Goal: Check status: Check status

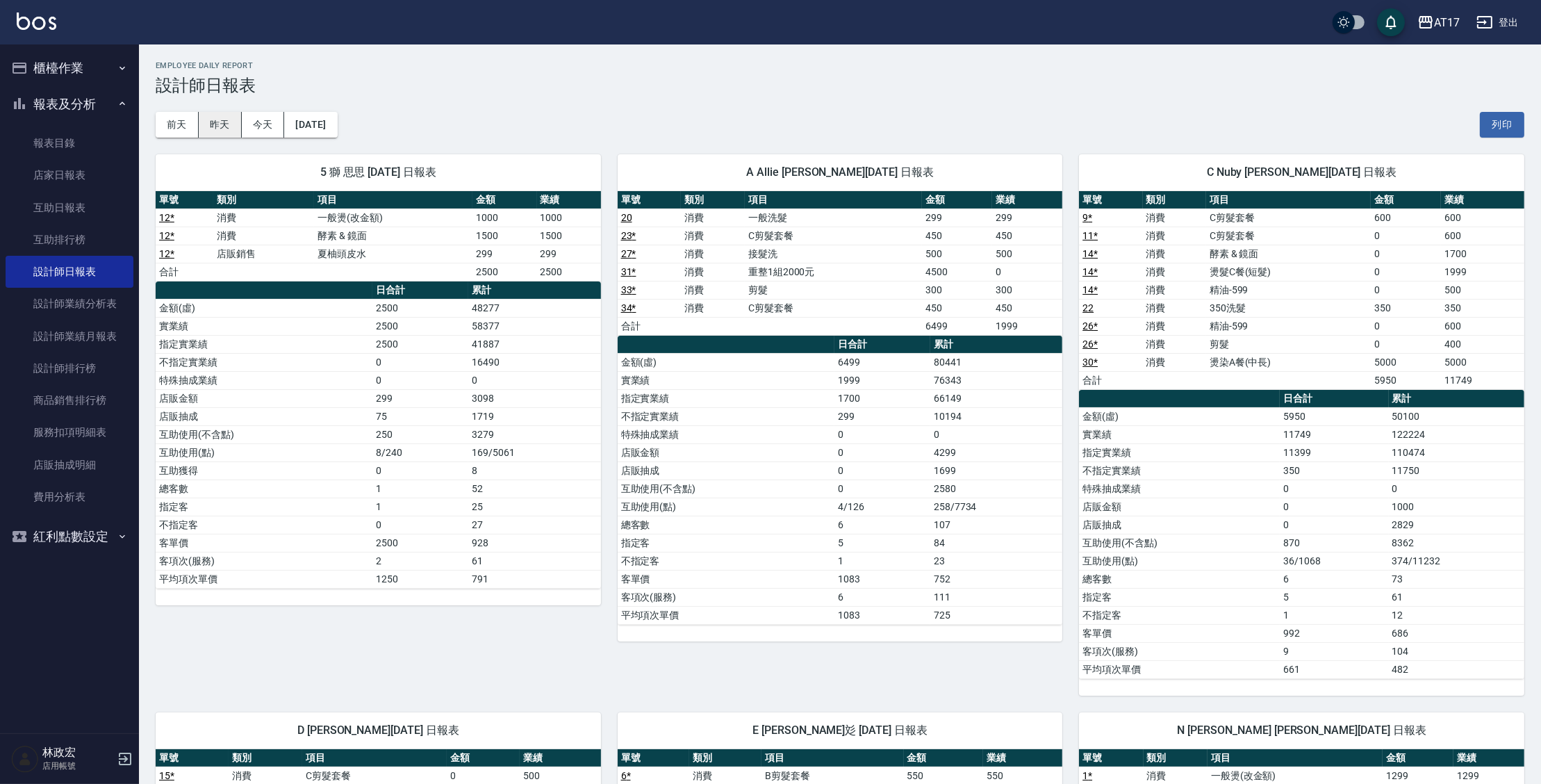
click at [231, 123] on button "昨天" at bounding box center [220, 125] width 43 height 26
click at [337, 129] on button "[DATE]" at bounding box center [311, 125] width 53 height 26
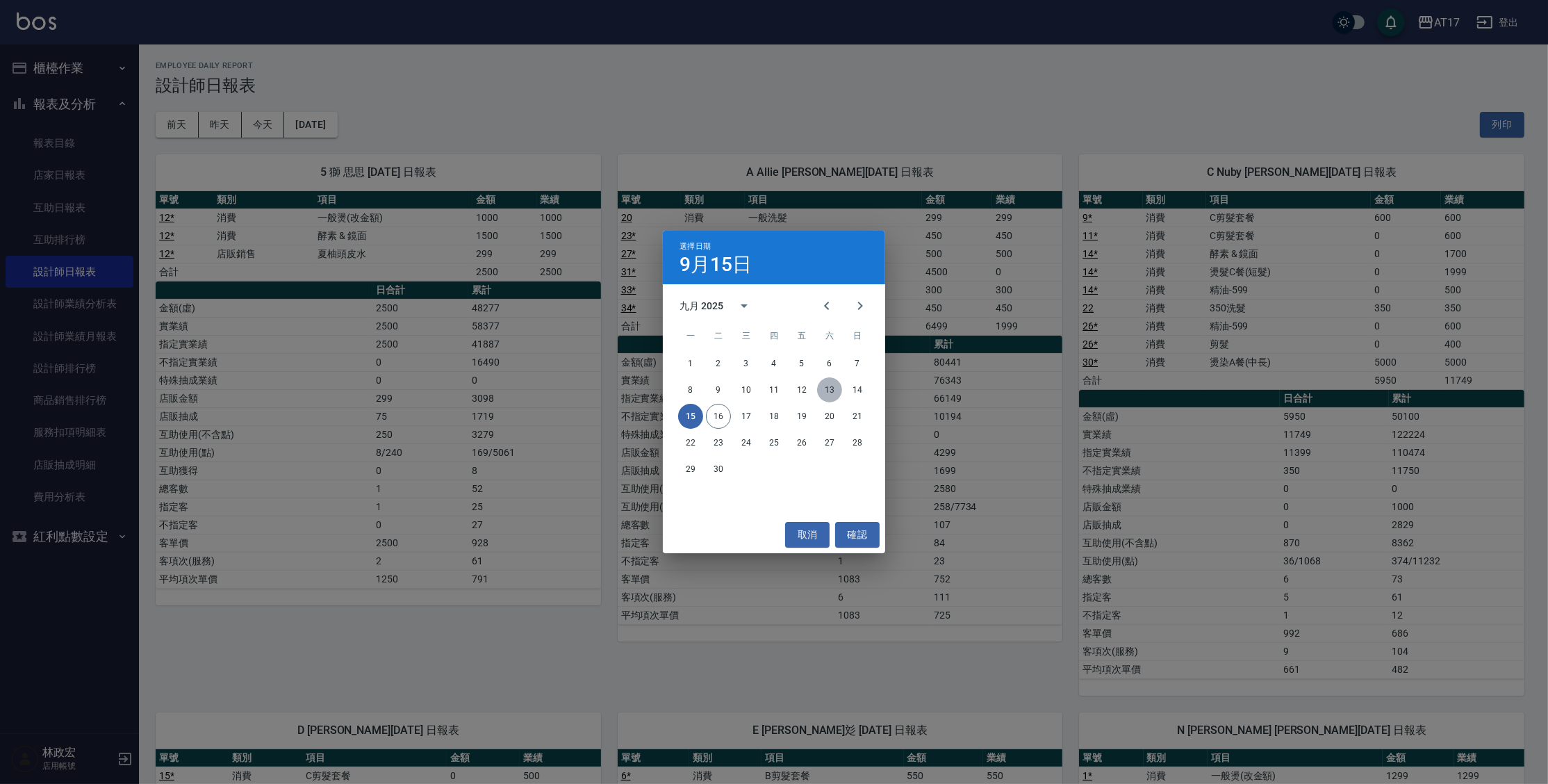
click at [827, 392] on button "13" at bounding box center [829, 389] width 25 height 25
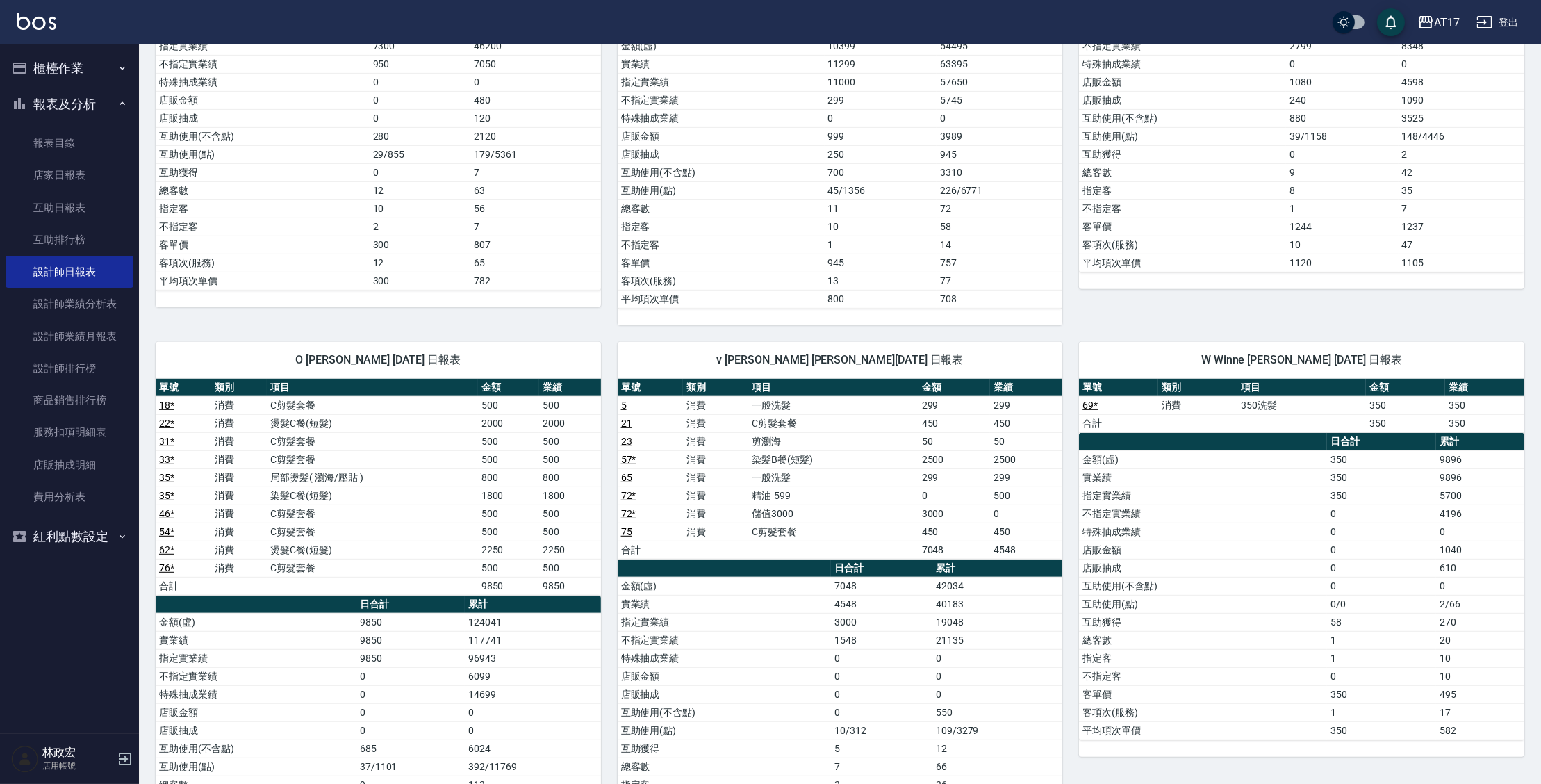
scroll to position [1215, 0]
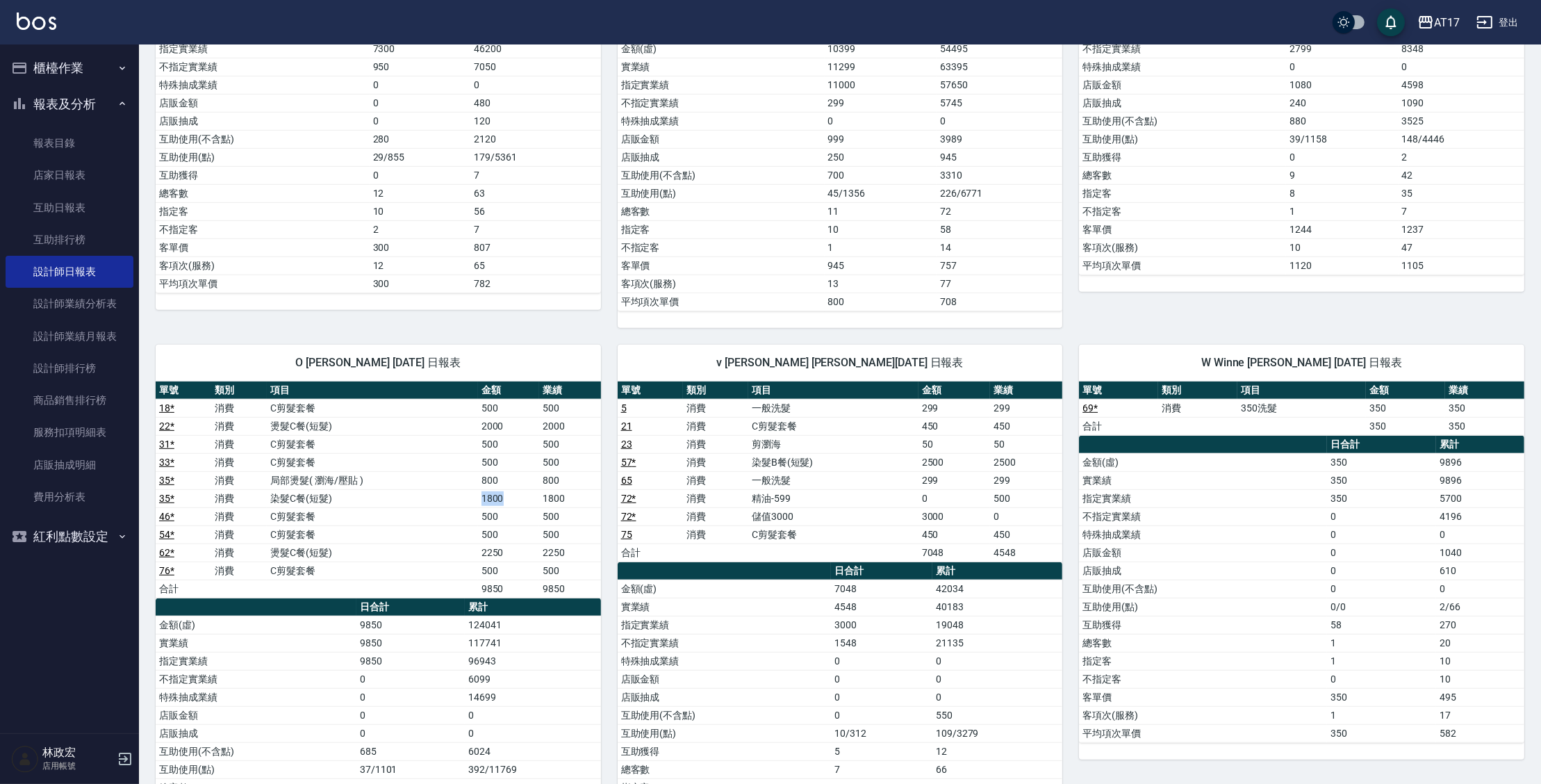
drag, startPoint x: 505, startPoint y: 495, endPoint x: 463, endPoint y: 491, distance: 42.2
click at [463, 491] on tr "35 * 消費 染髮C餐(短髮) 1800 1800" at bounding box center [378, 498] width 445 height 18
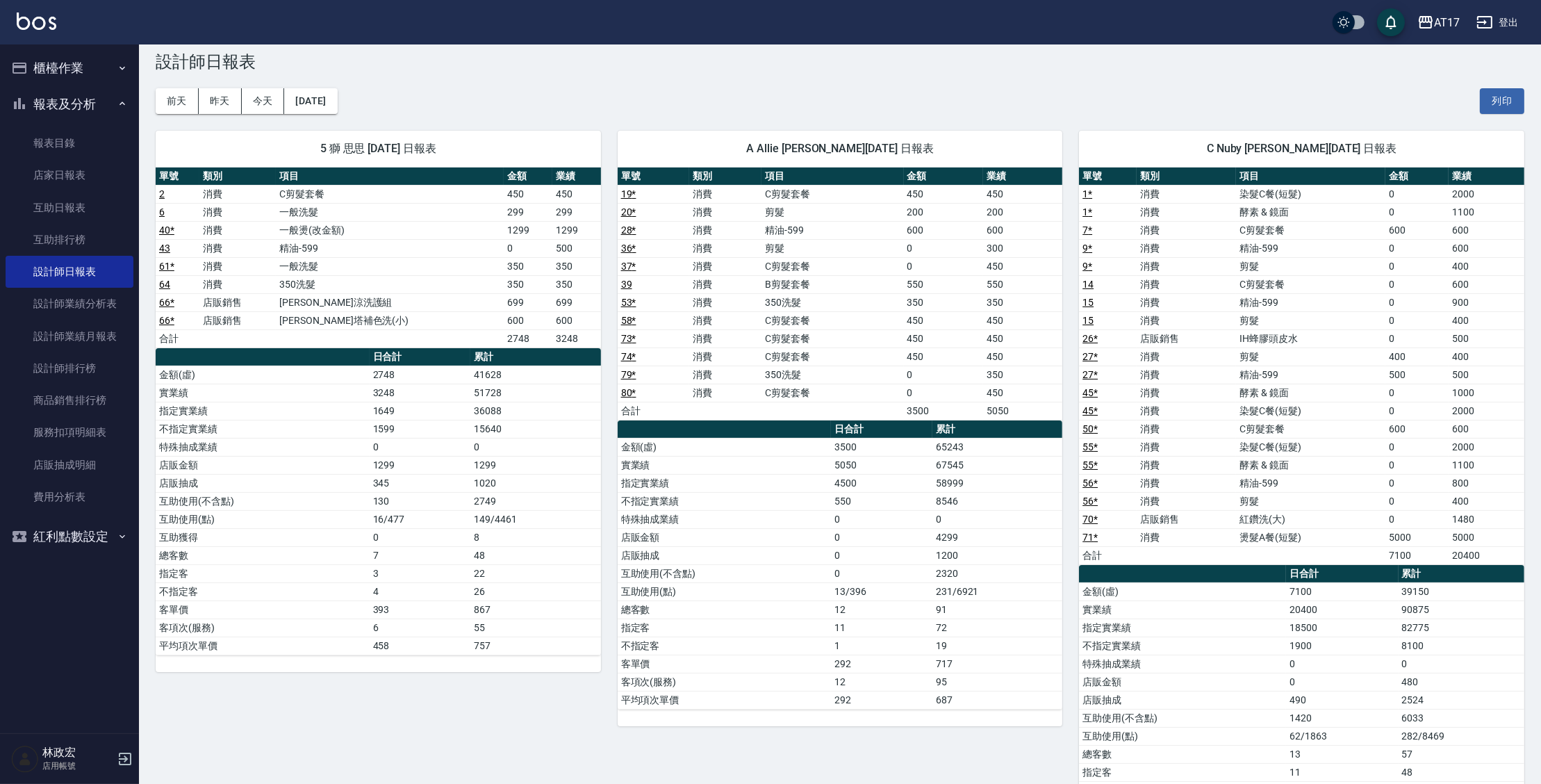
scroll to position [0, 0]
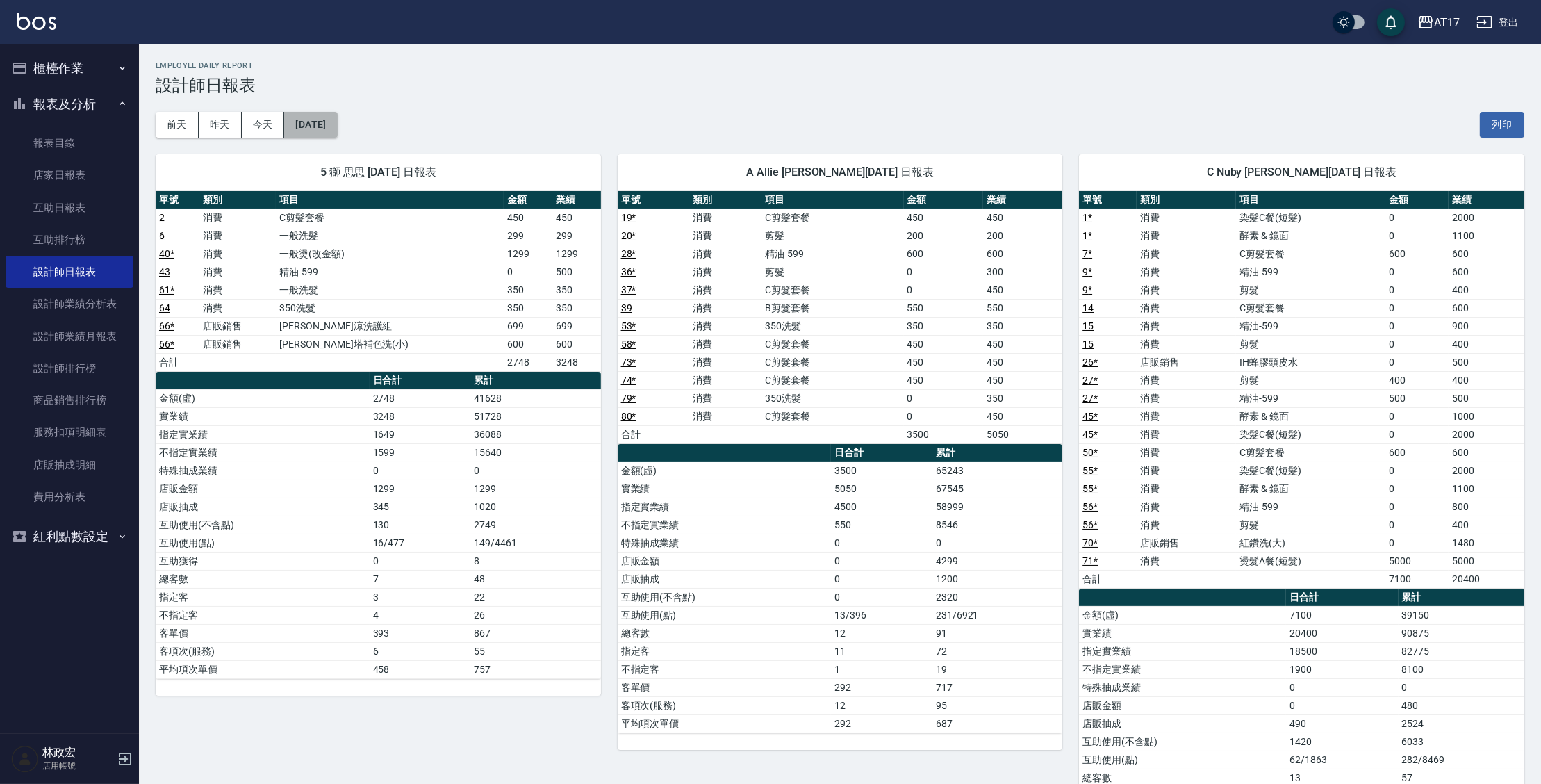
click at [317, 130] on button "[DATE]" at bounding box center [311, 125] width 53 height 26
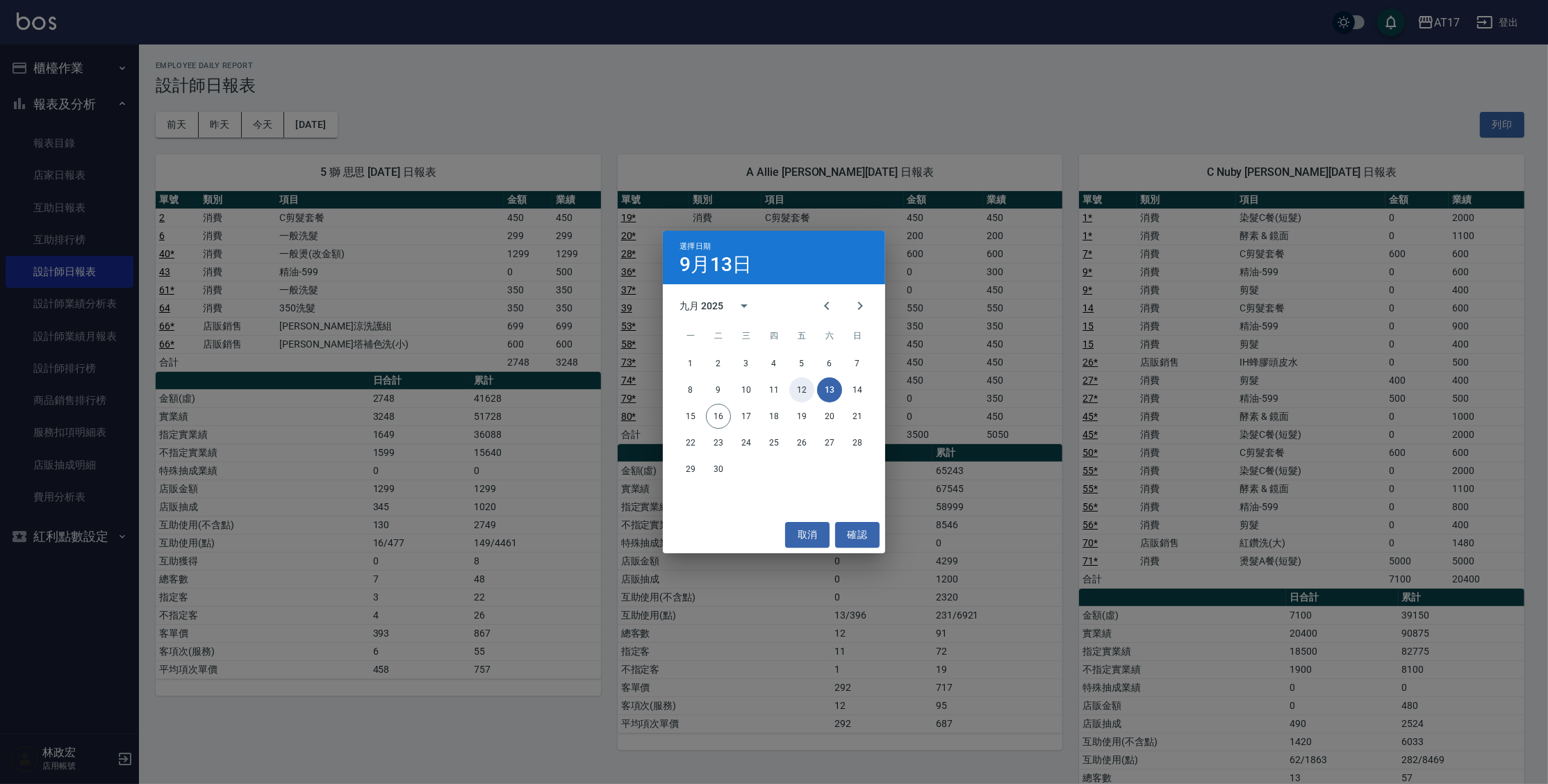
click at [807, 391] on button "12" at bounding box center [802, 389] width 25 height 25
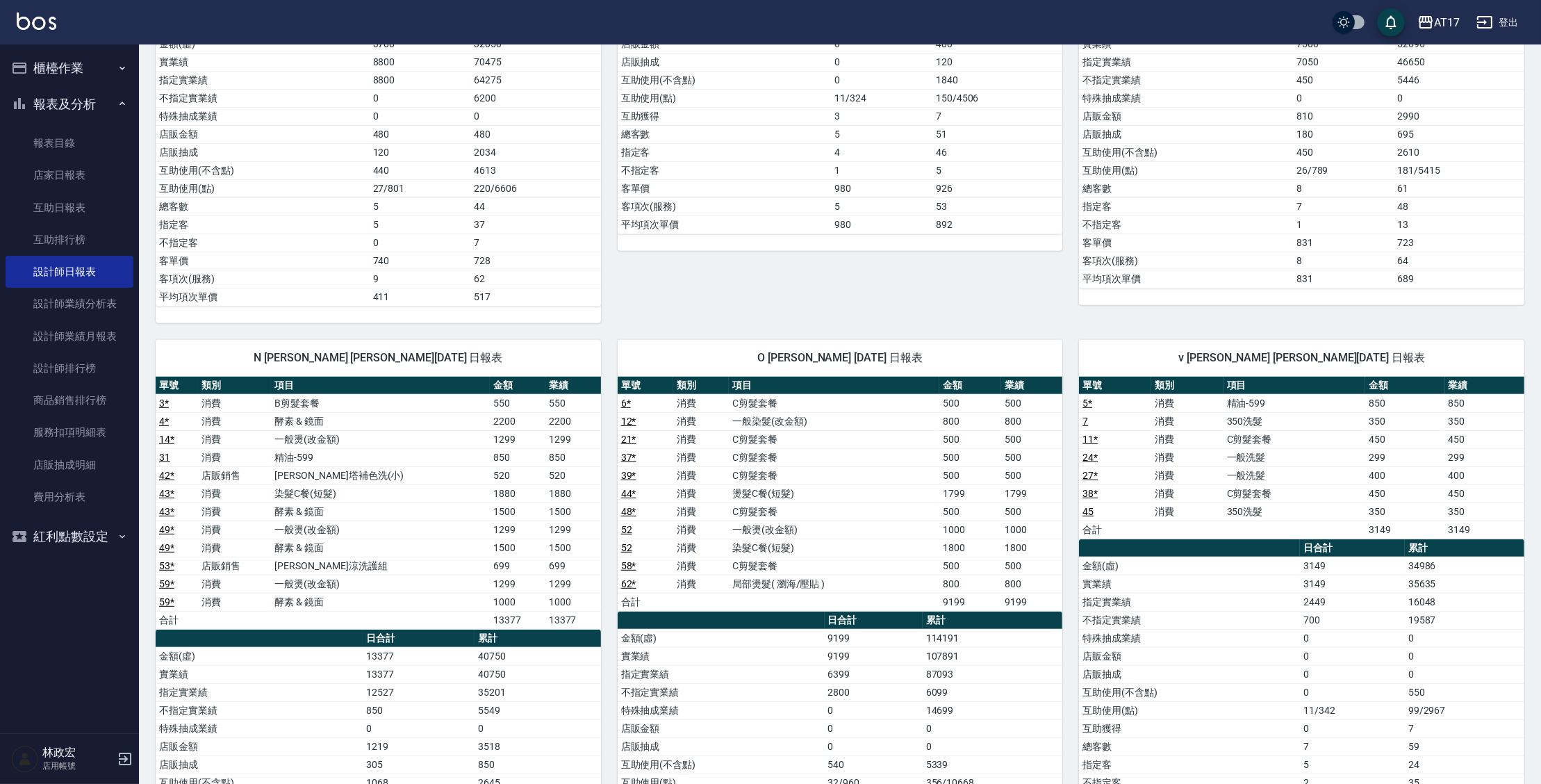
scroll to position [1010, 0]
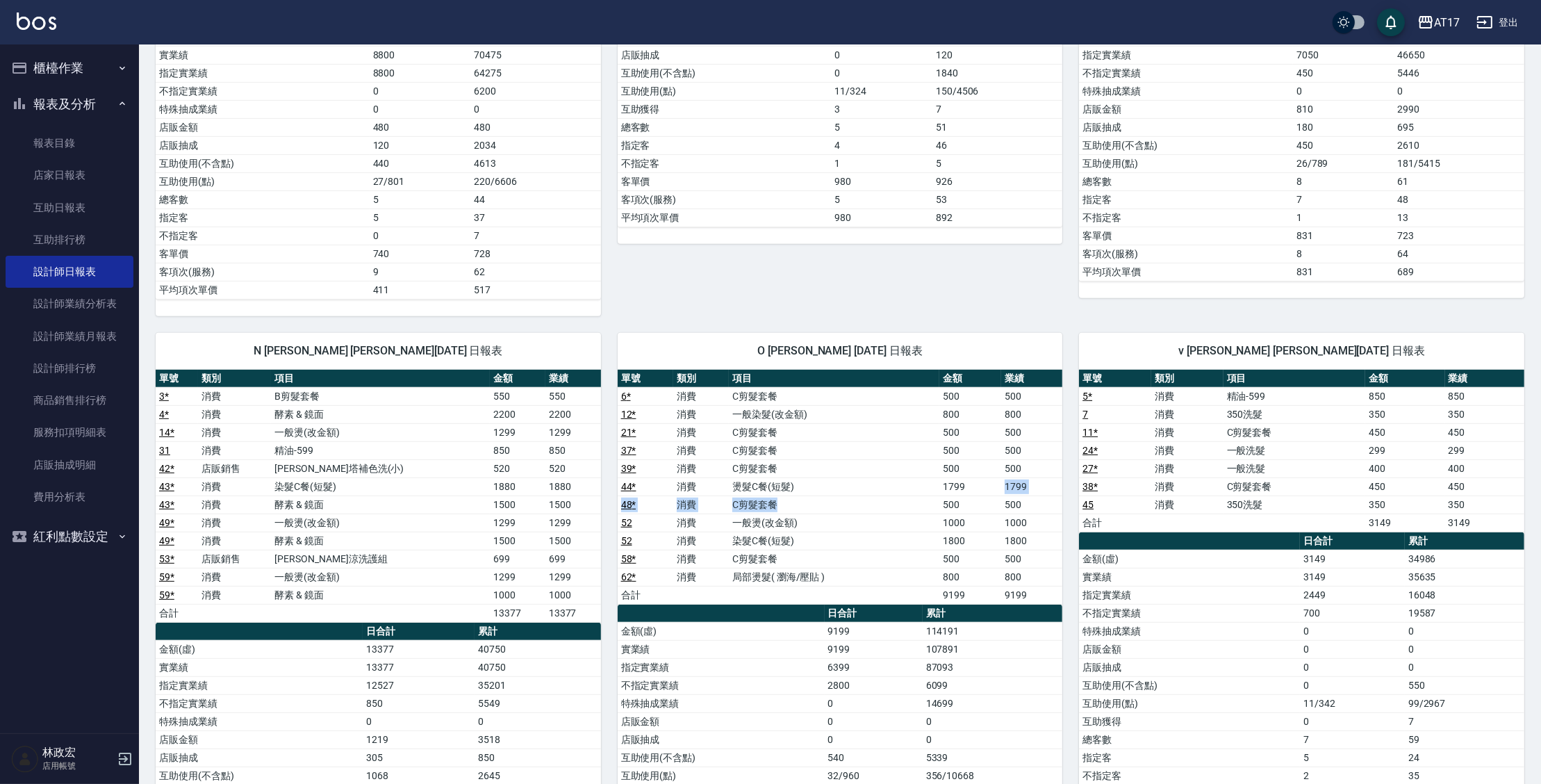
drag, startPoint x: 970, startPoint y: 484, endPoint x: 931, endPoint y: 492, distance: 39.8
click at [931, 492] on tbody "6 * 消費 C剪髮套餐 500 500 12 * 消費 一般染髮(改金額) 800 800 21 * 消費 C剪髮套餐 500 500 37 * 消費 C剪…" at bounding box center [840, 495] width 445 height 217
drag, startPoint x: 953, startPoint y: 575, endPoint x: 968, endPoint y: 533, distance: 44.6
click at [954, 568] on td "800" at bounding box center [970, 577] width 61 height 18
